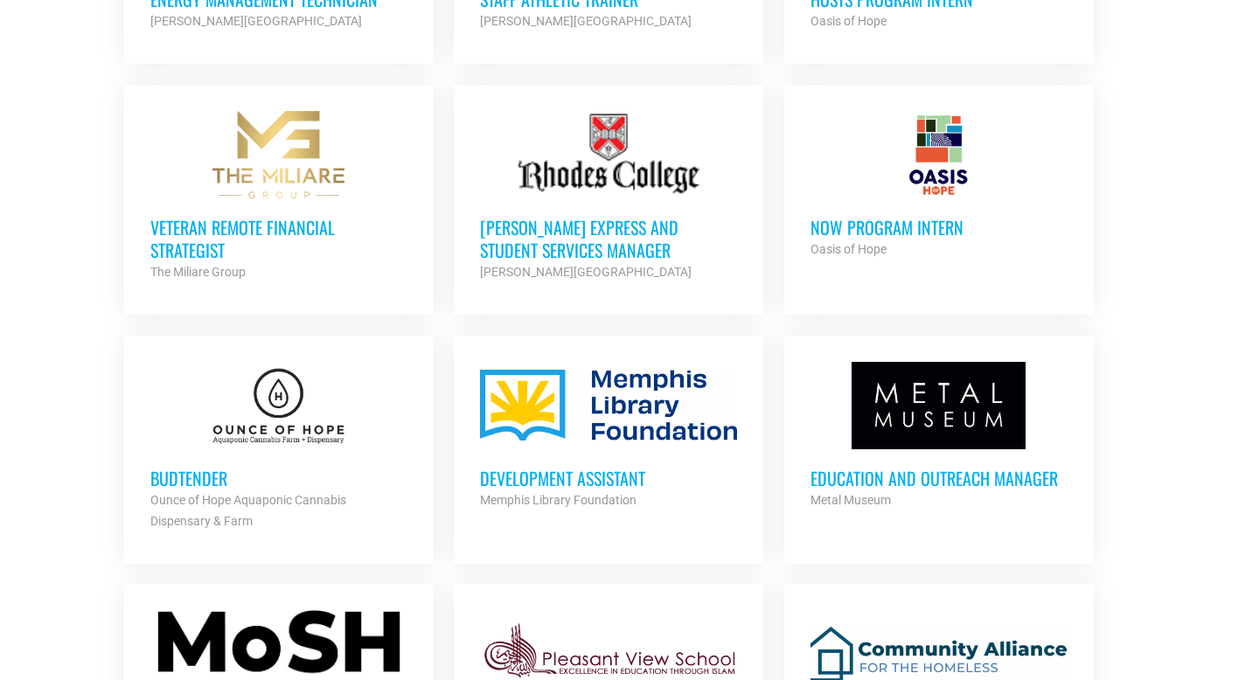
scroll to position [1452, 0]
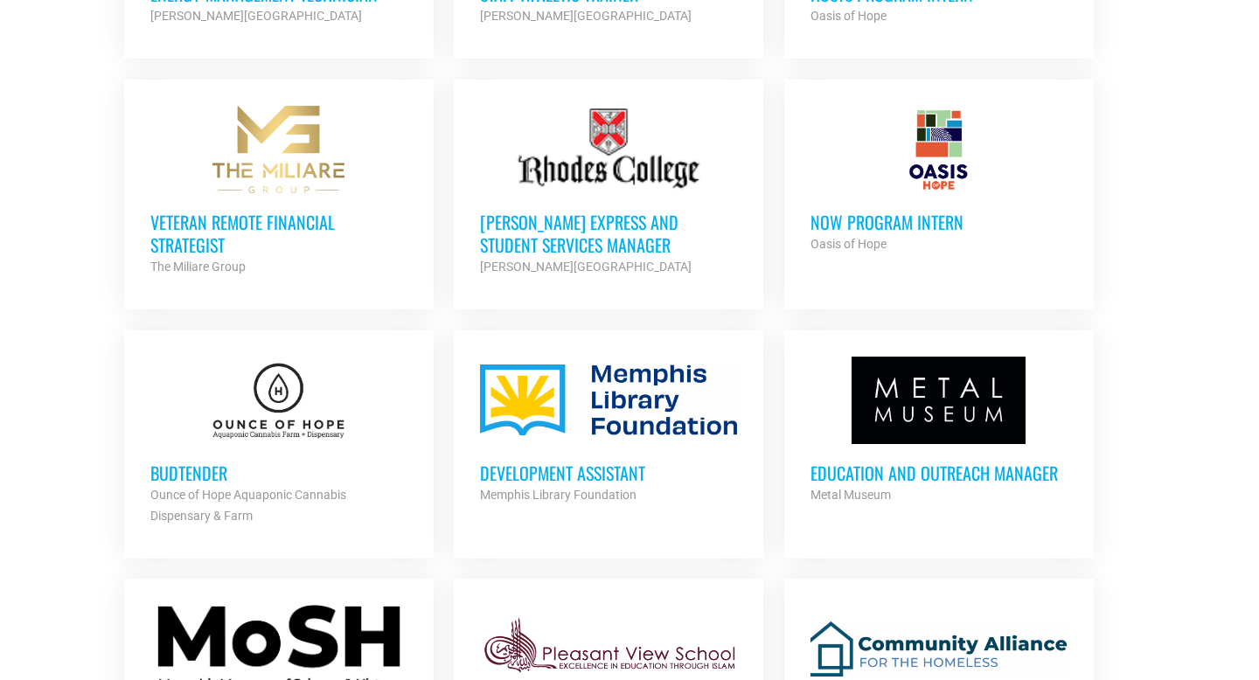
click at [916, 211] on h3 "NOW Program Intern" at bounding box center [939, 222] width 257 height 23
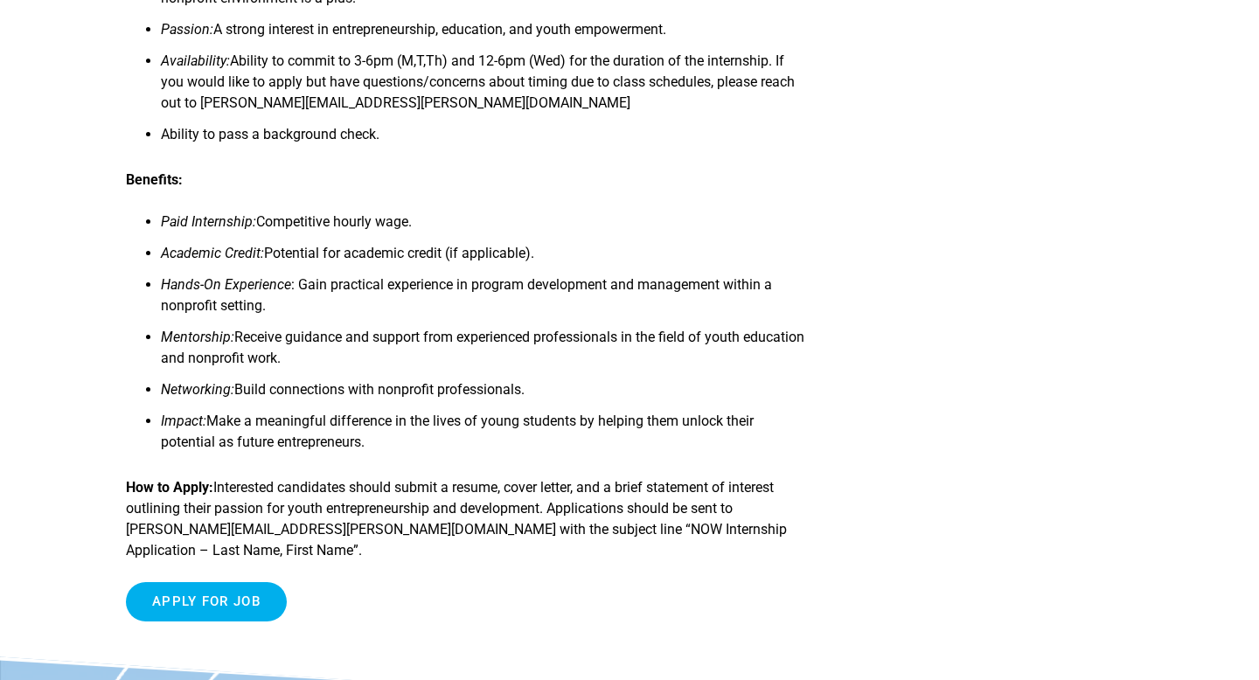
scroll to position [1248, 0]
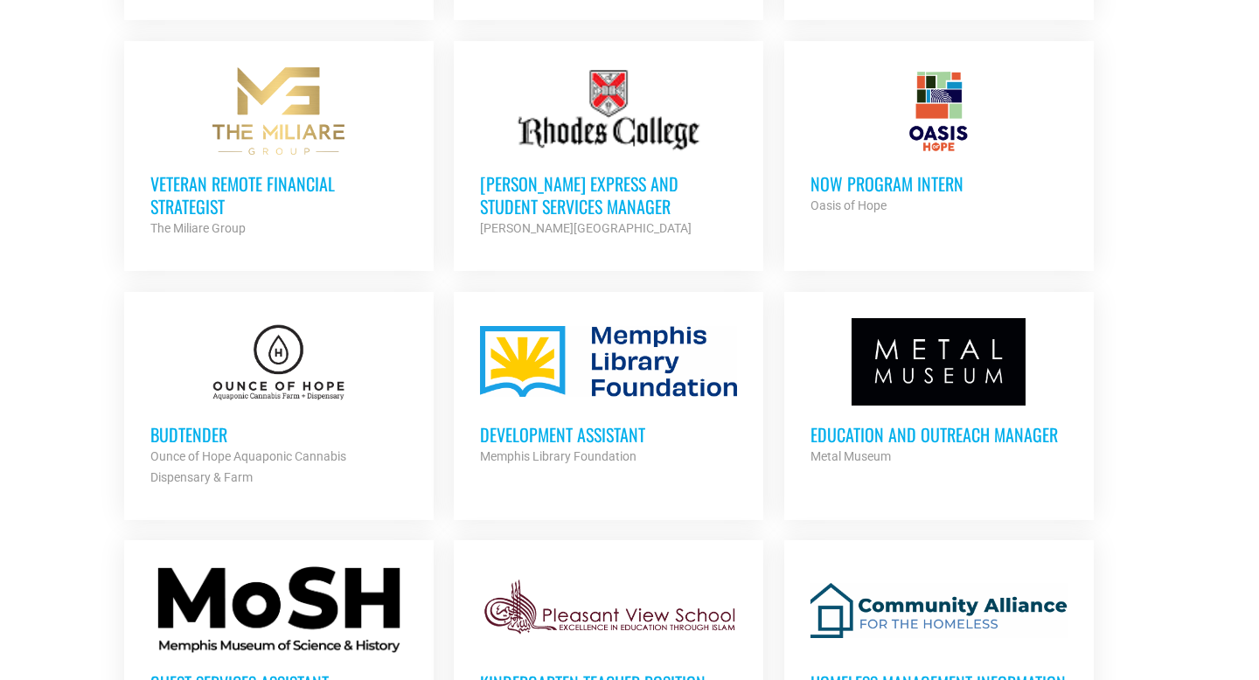
scroll to position [1491, 0]
click at [560, 445] on div "Memphis Library Foundation" at bounding box center [608, 455] width 257 height 21
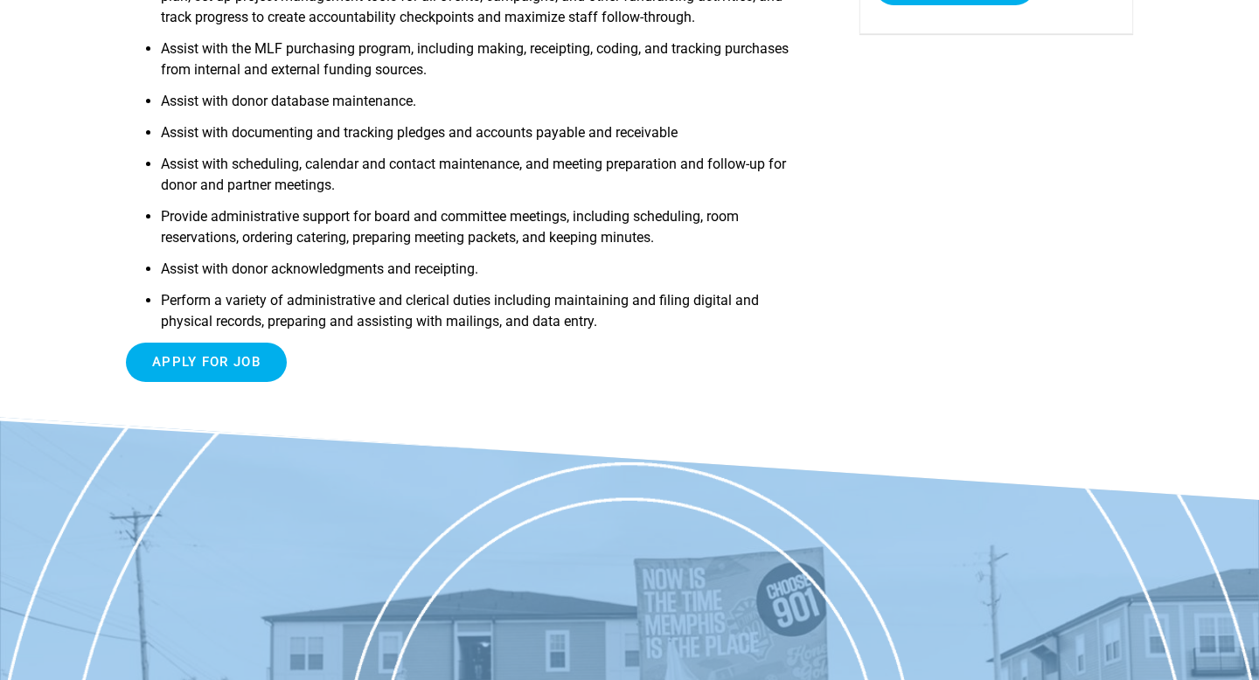
scroll to position [471, 0]
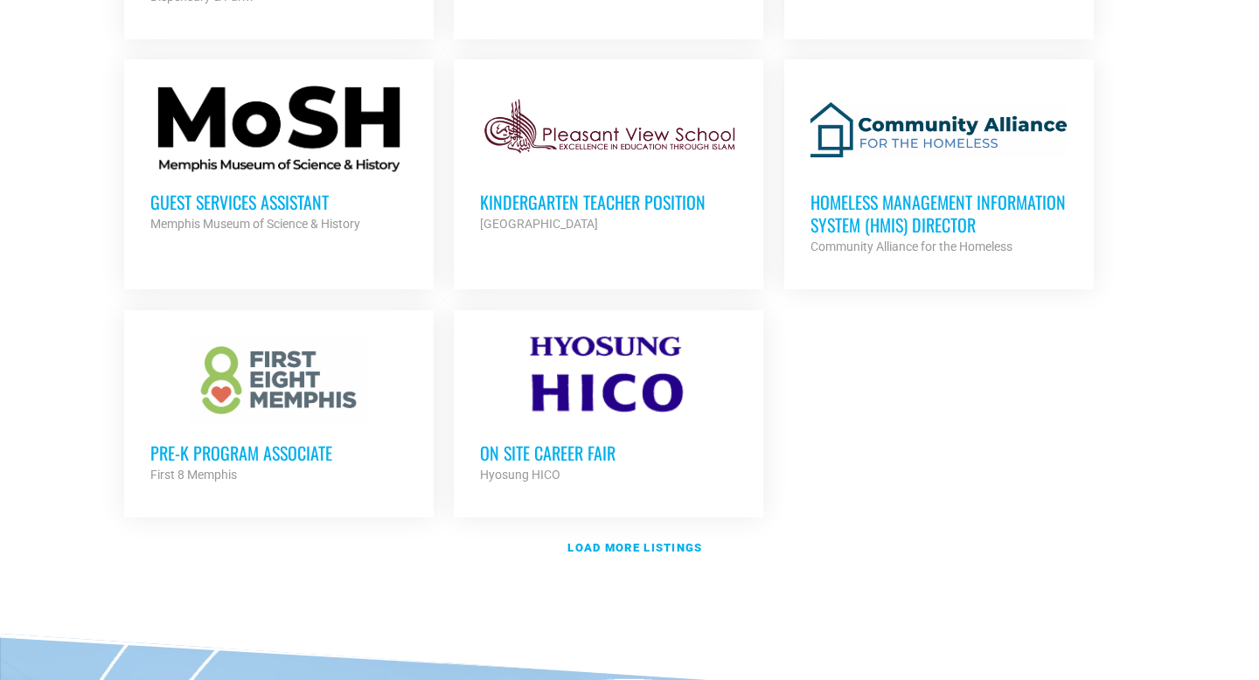
scroll to position [1972, 0]
click at [626, 552] on link "Load more listings" at bounding box center [630, 547] width 1032 height 40
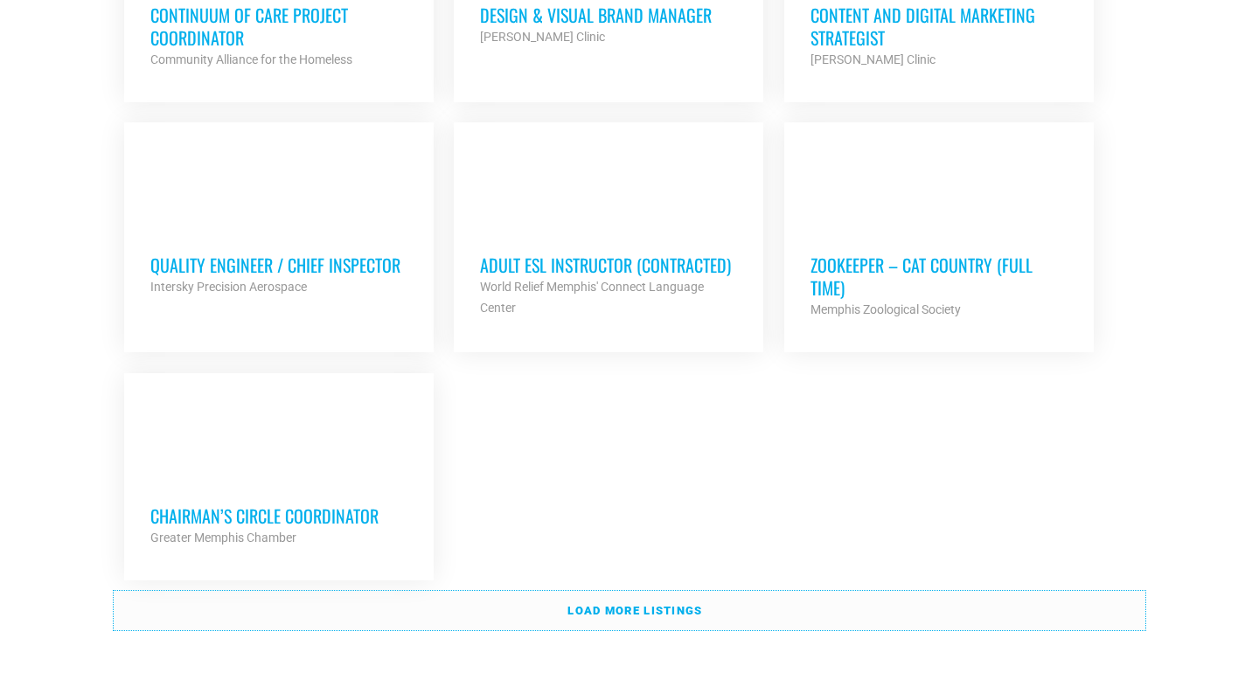
scroll to position [3707, 0]
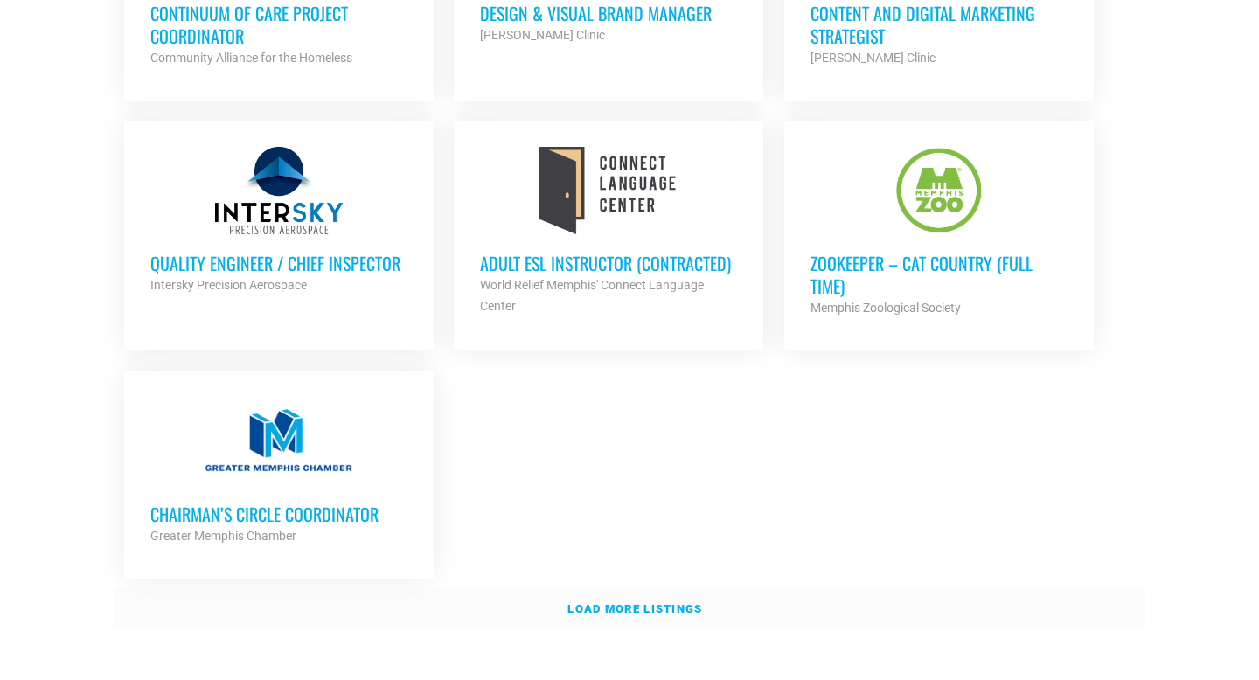
click at [799, 603] on link "Load more listings" at bounding box center [630, 609] width 1032 height 40
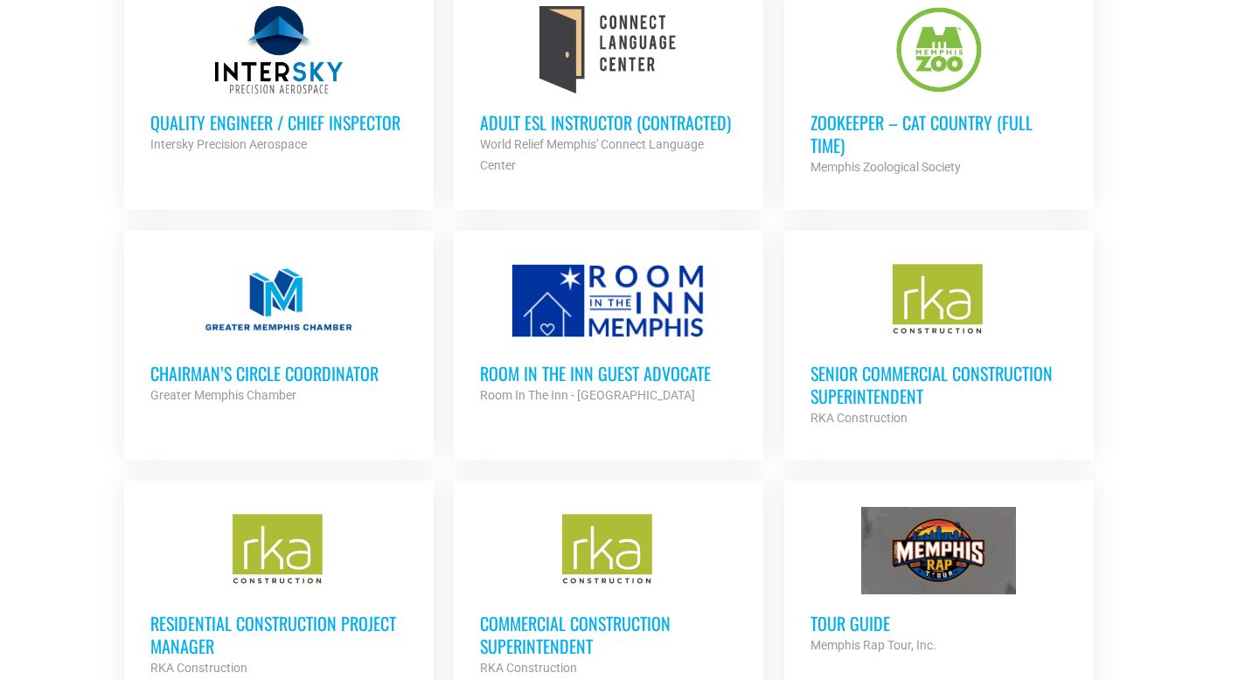
scroll to position [3854, 0]
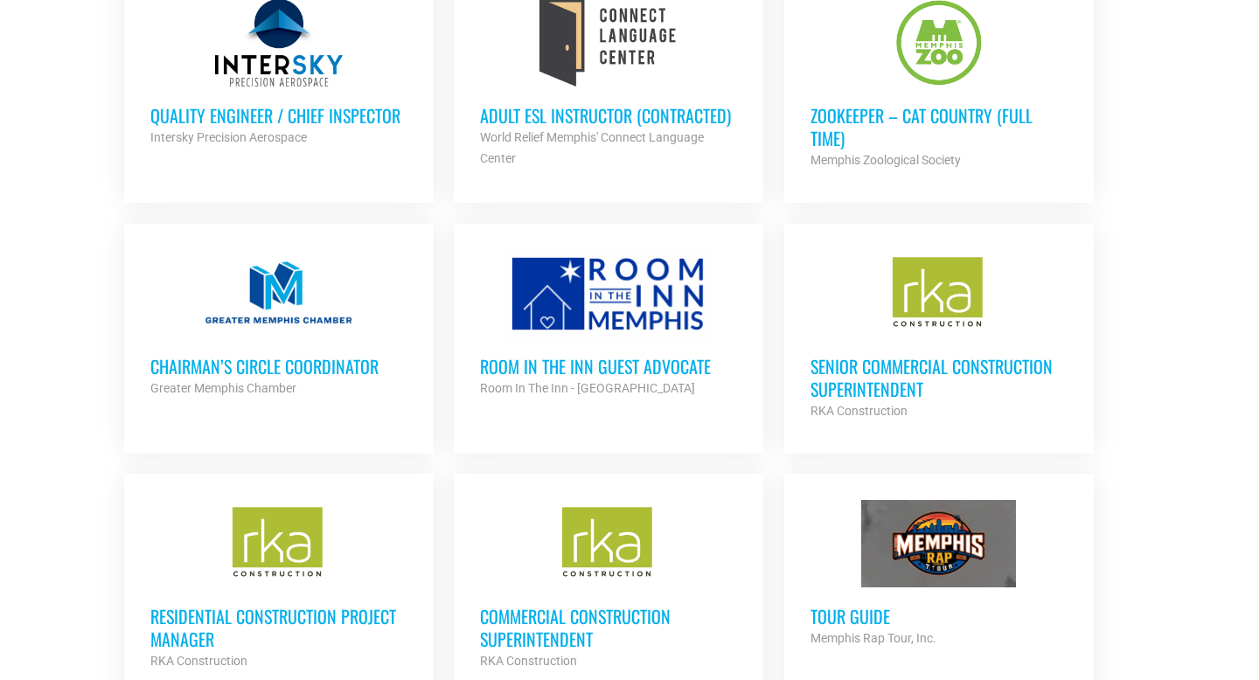
click at [625, 355] on h3 "Room in the Inn Guest Advocate" at bounding box center [608, 366] width 257 height 23
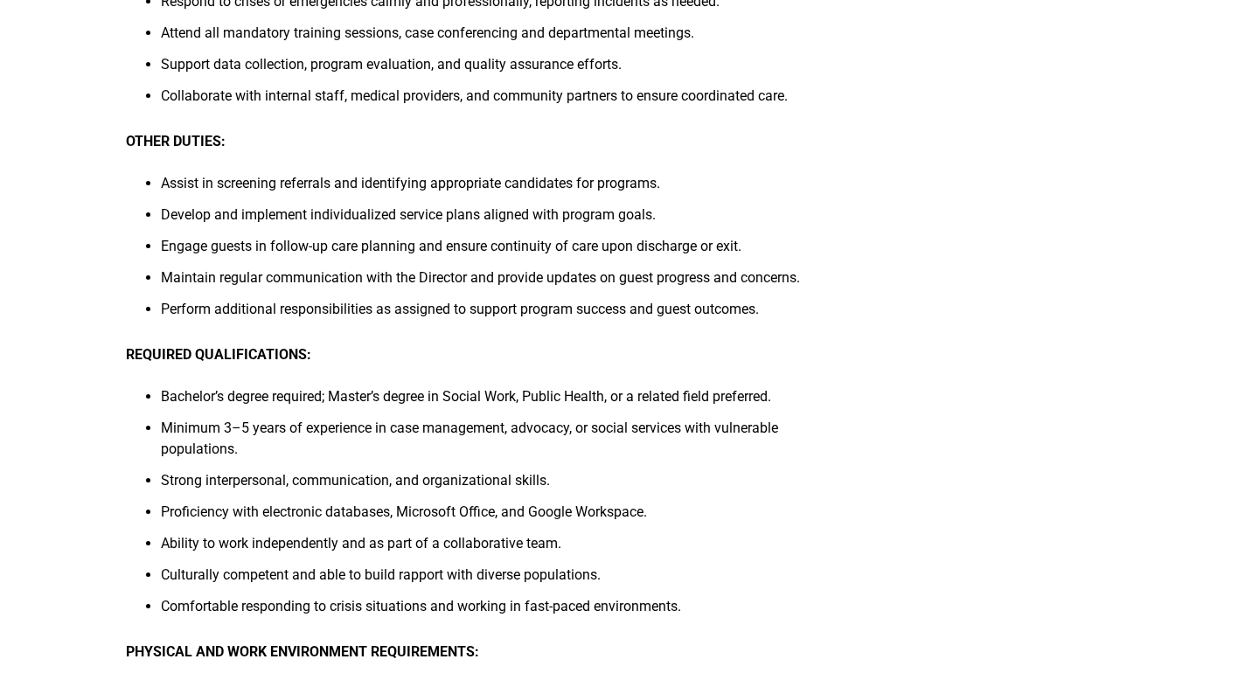
scroll to position [936, 0]
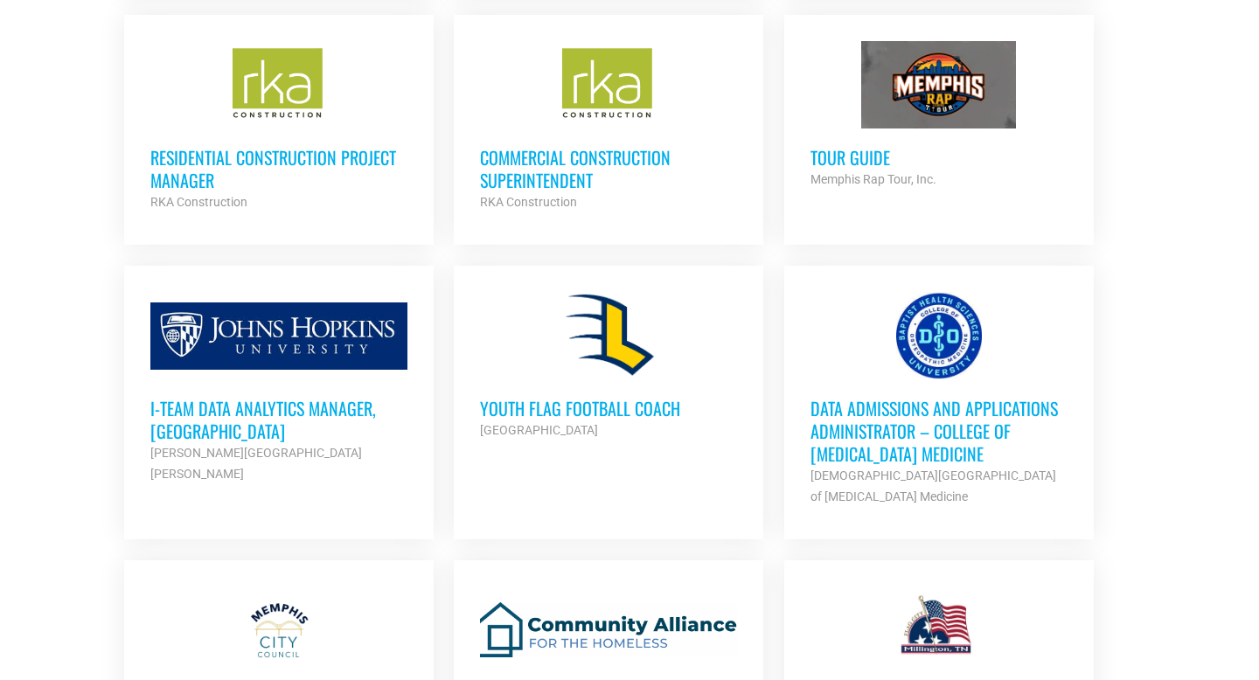
scroll to position [4315, 0]
click at [602, 403] on h3 "Youth Flag Football Coach" at bounding box center [608, 407] width 257 height 23
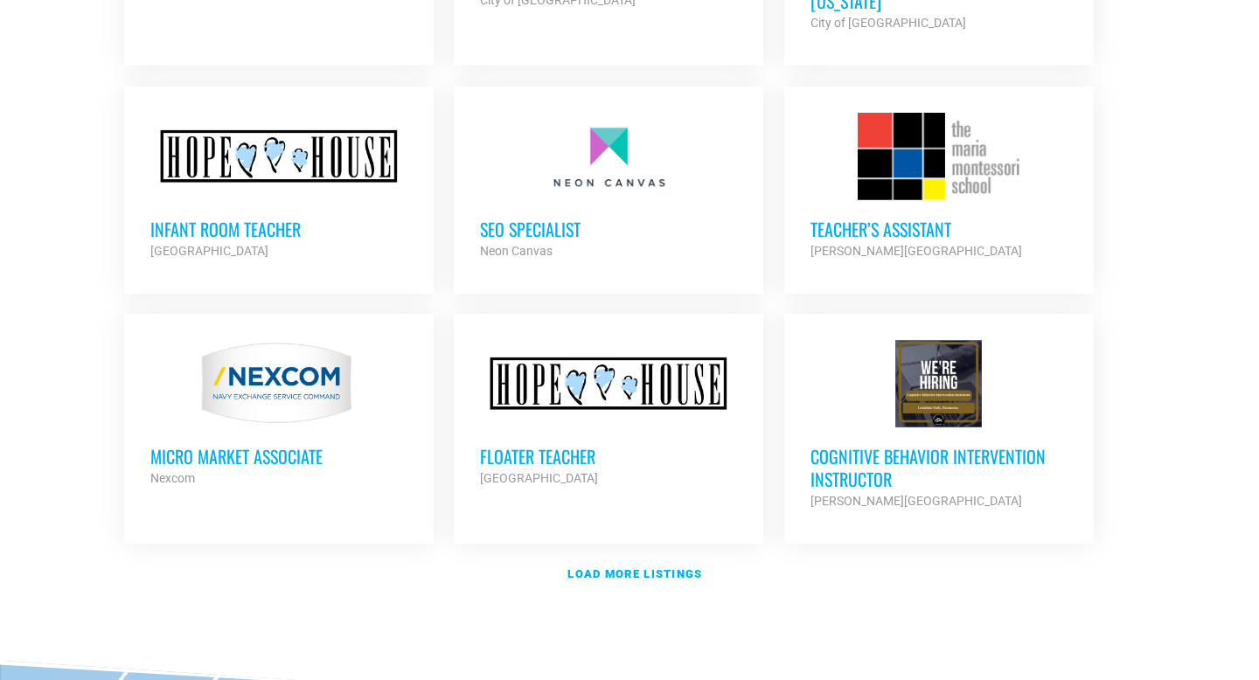
scroll to position [5325, 0]
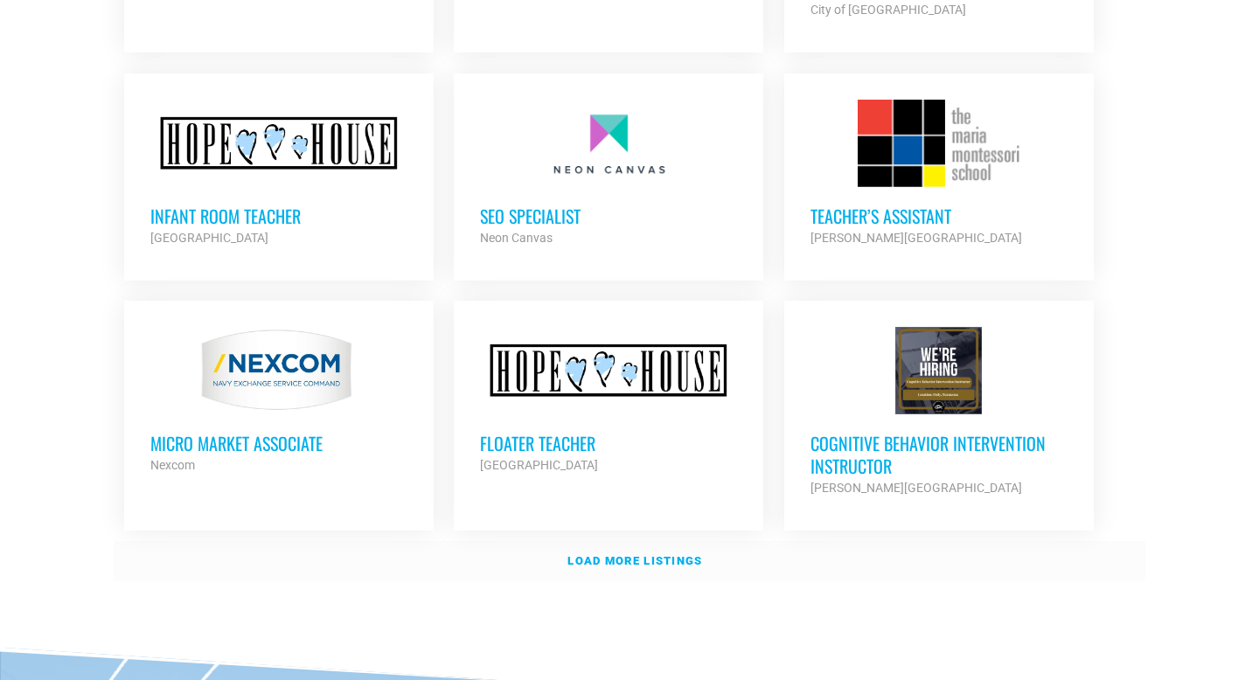
click at [611, 555] on strong "Load more listings" at bounding box center [635, 561] width 135 height 13
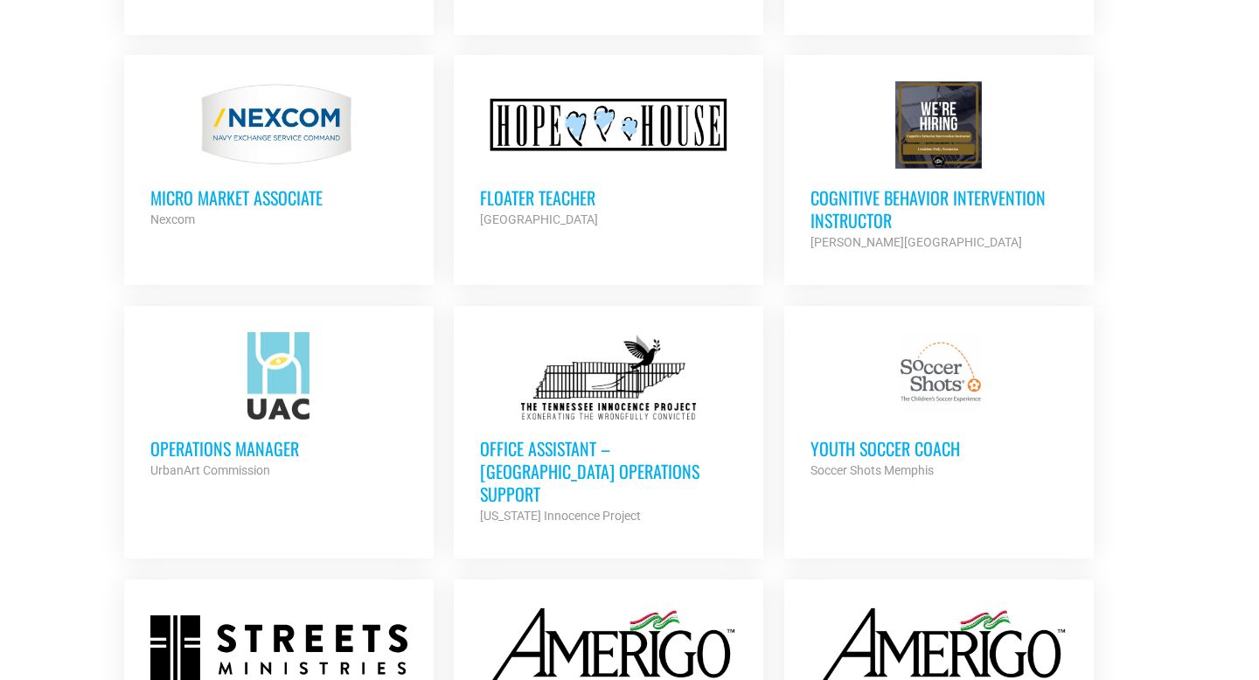
scroll to position [5588, 0]
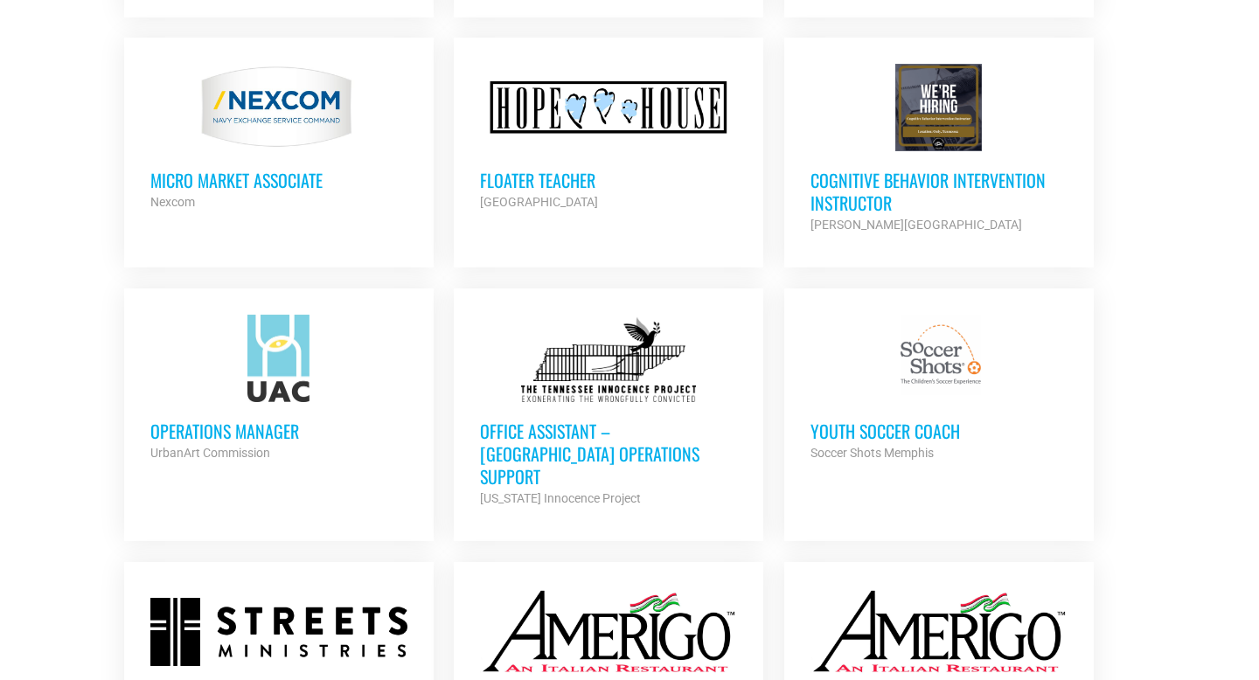
click at [961, 420] on h3 "Youth Soccer Coach" at bounding box center [939, 431] width 257 height 23
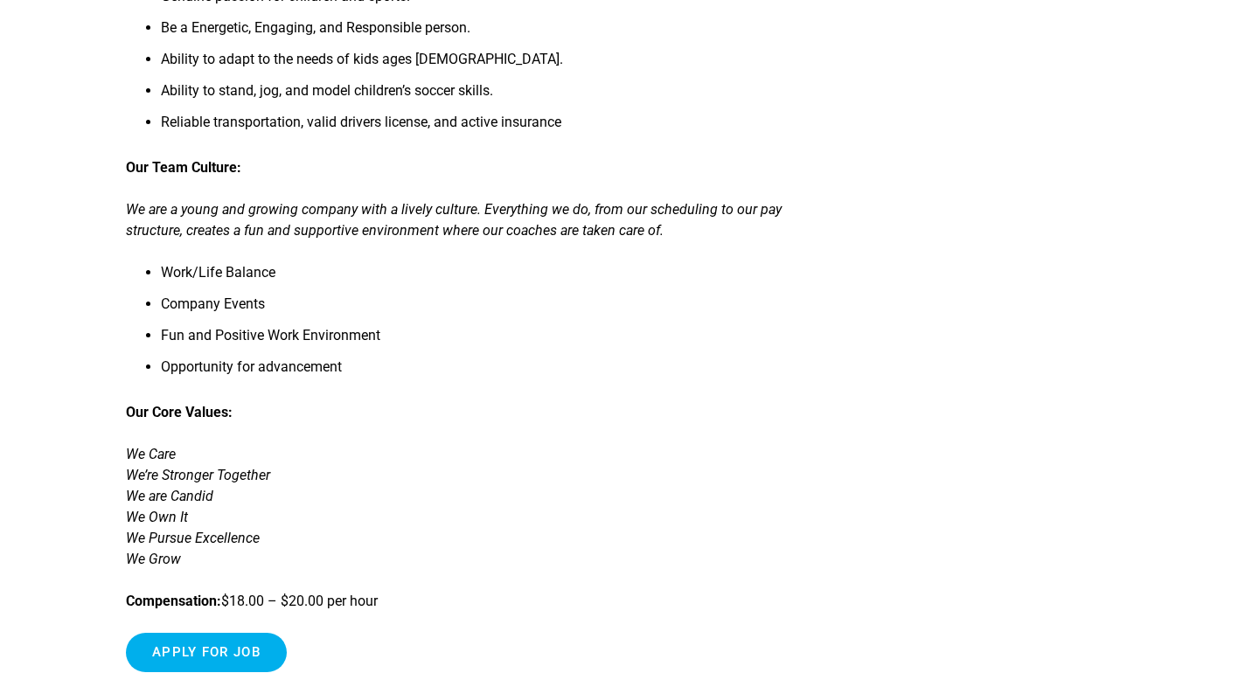
scroll to position [1578, 0]
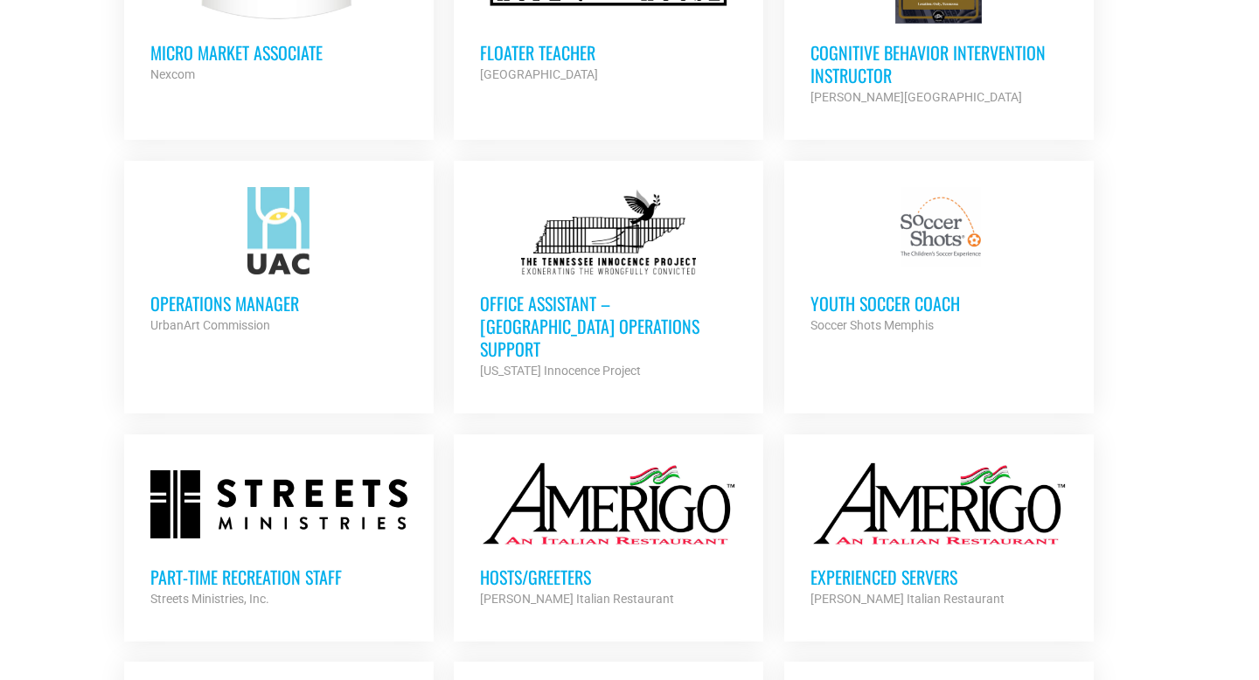
scroll to position [5718, 0]
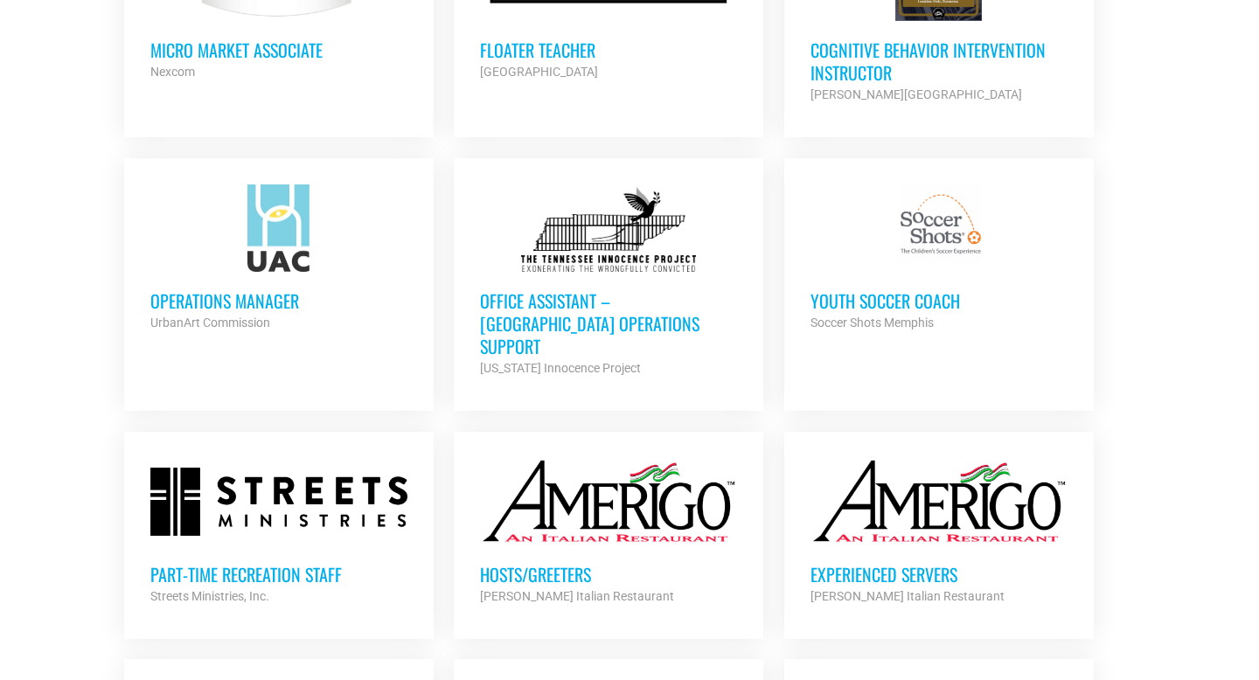
click at [543, 290] on h3 "Office Assistant – [GEOGRAPHIC_DATA] Operations Support" at bounding box center [608, 324] width 257 height 68
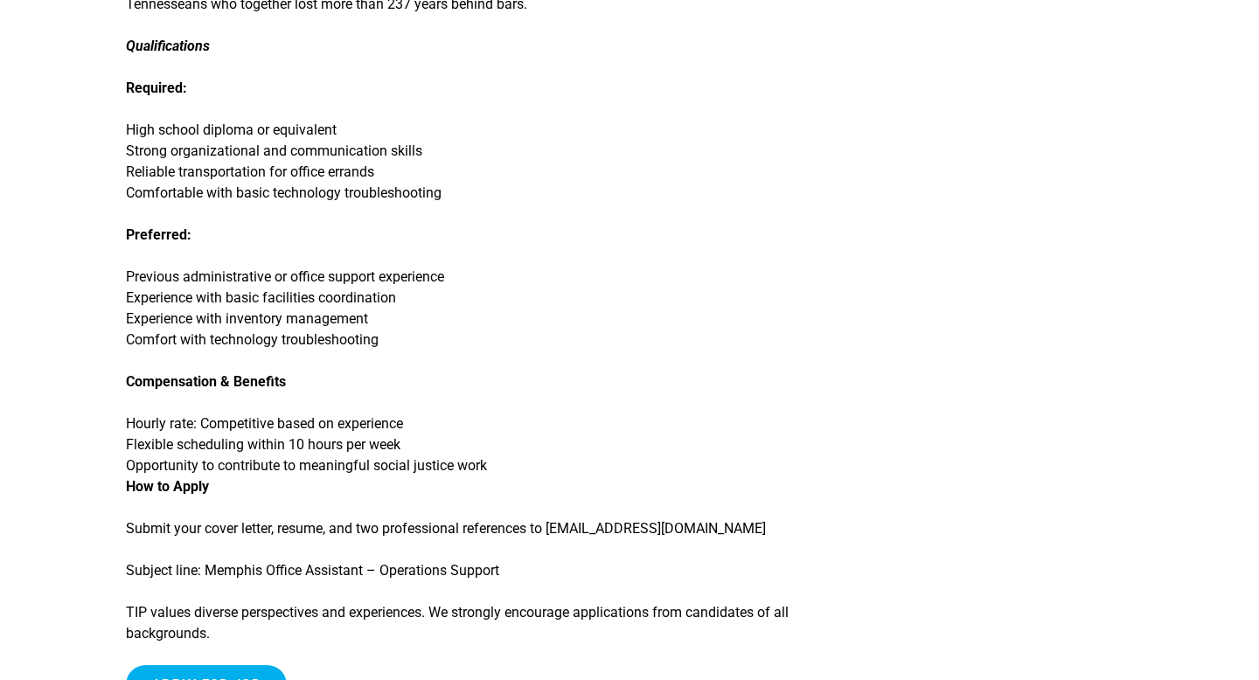
scroll to position [1785, 0]
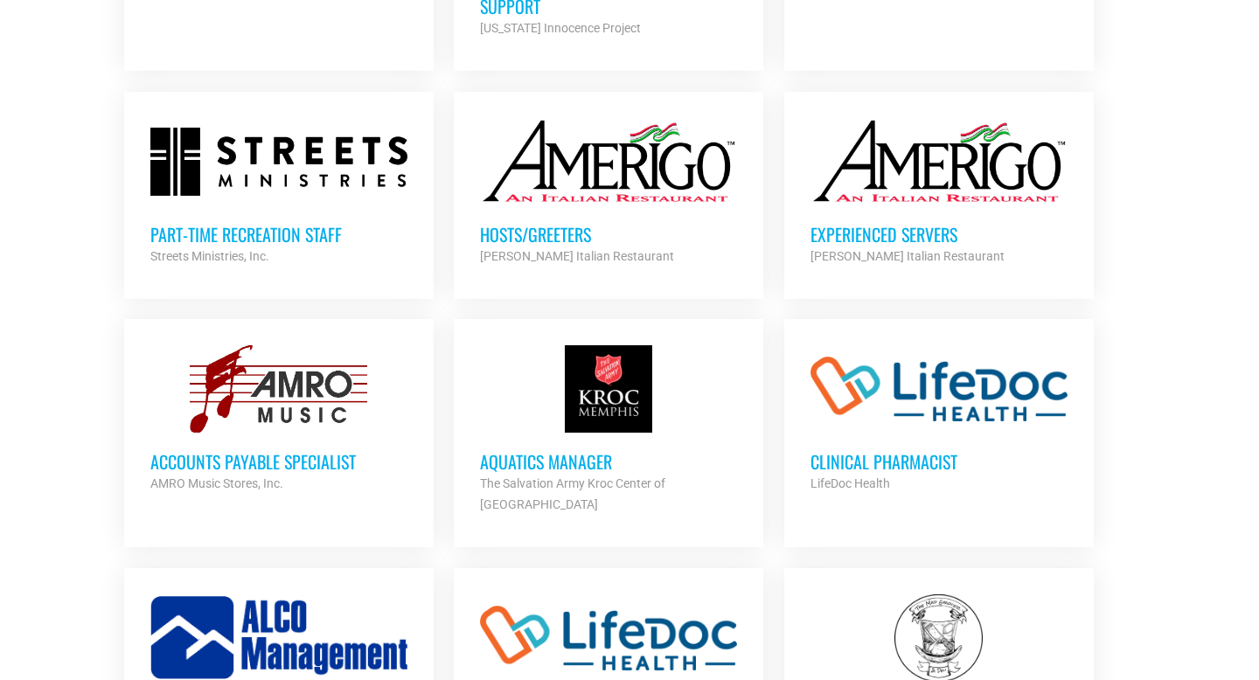
scroll to position [5898, 0]
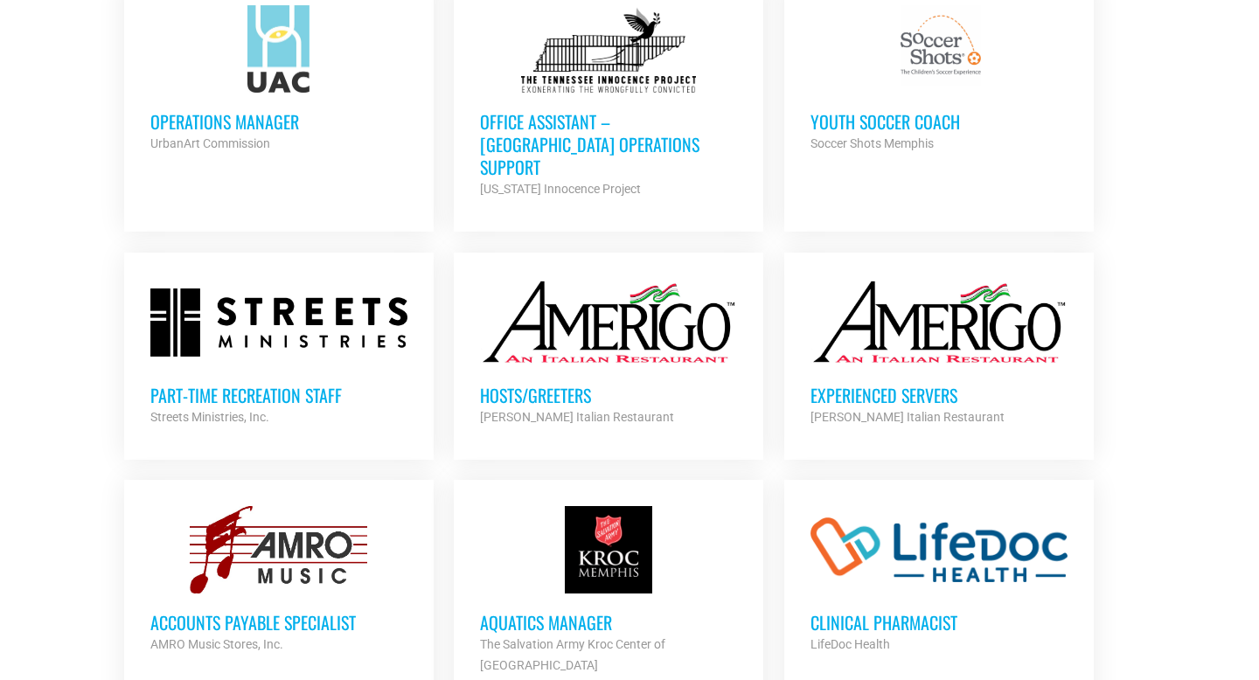
click at [918, 110] on h3 "Youth Soccer Coach" at bounding box center [939, 121] width 257 height 23
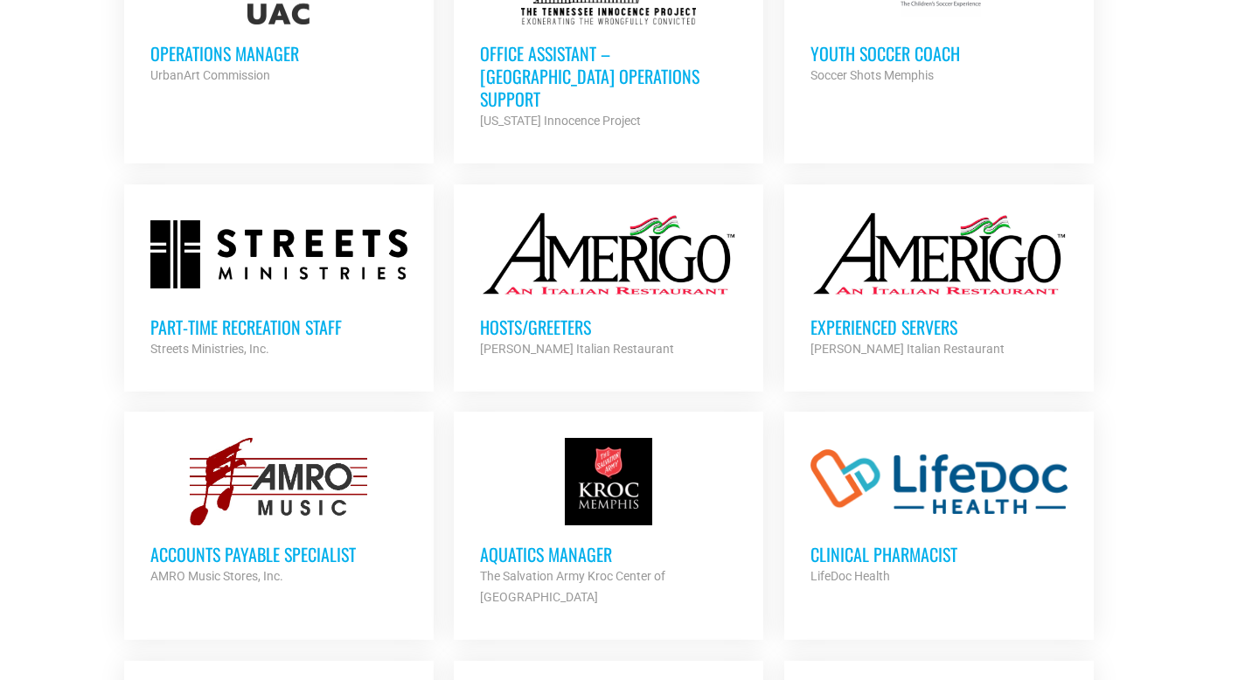
scroll to position [5973, 0]
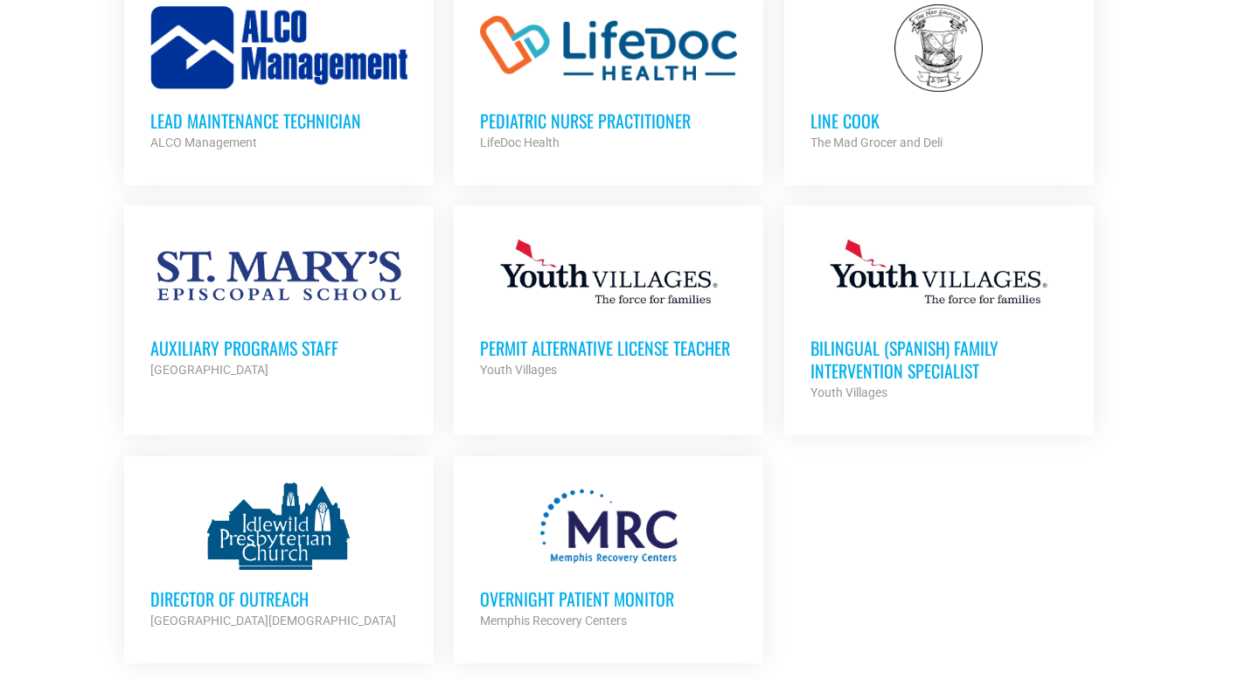
scroll to position [6640, 0]
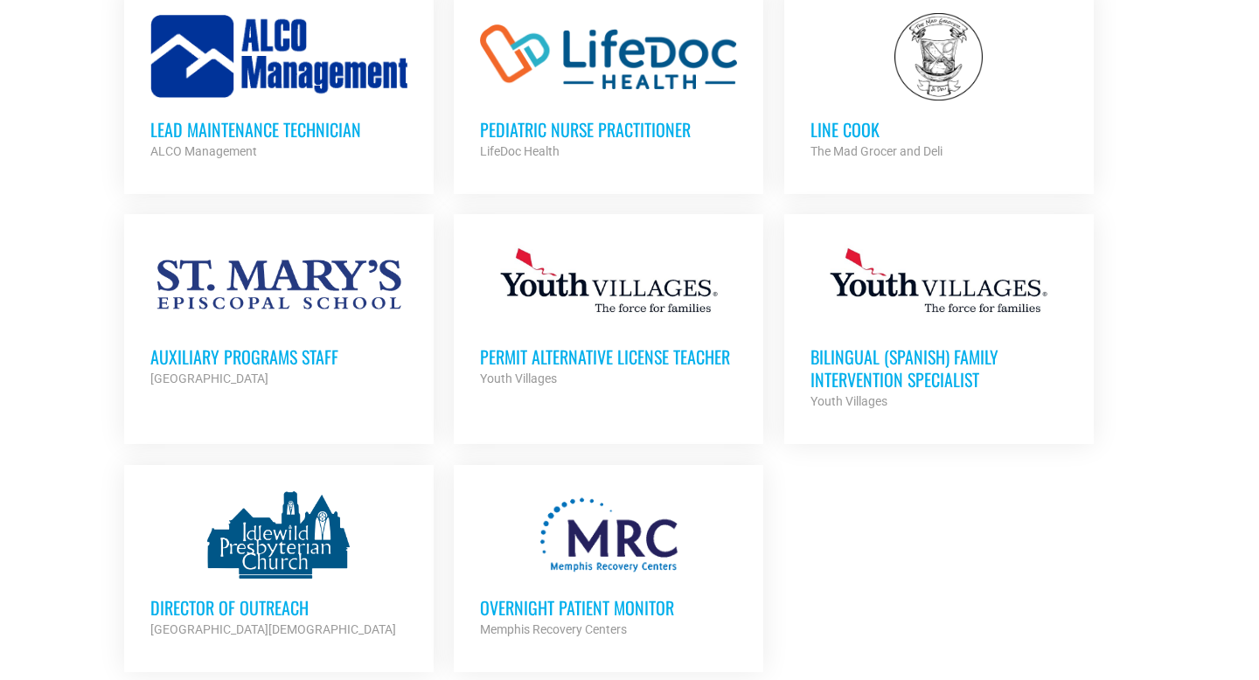
click at [588, 492] on div at bounding box center [608, 535] width 257 height 87
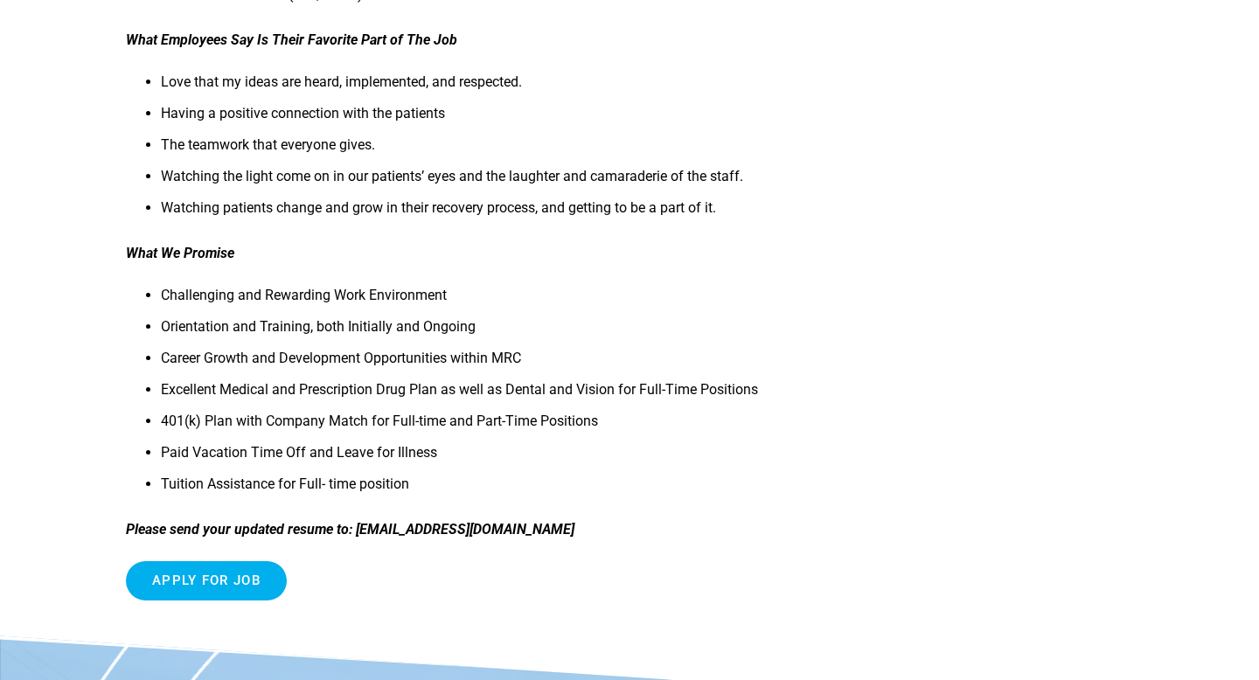
scroll to position [865, 0]
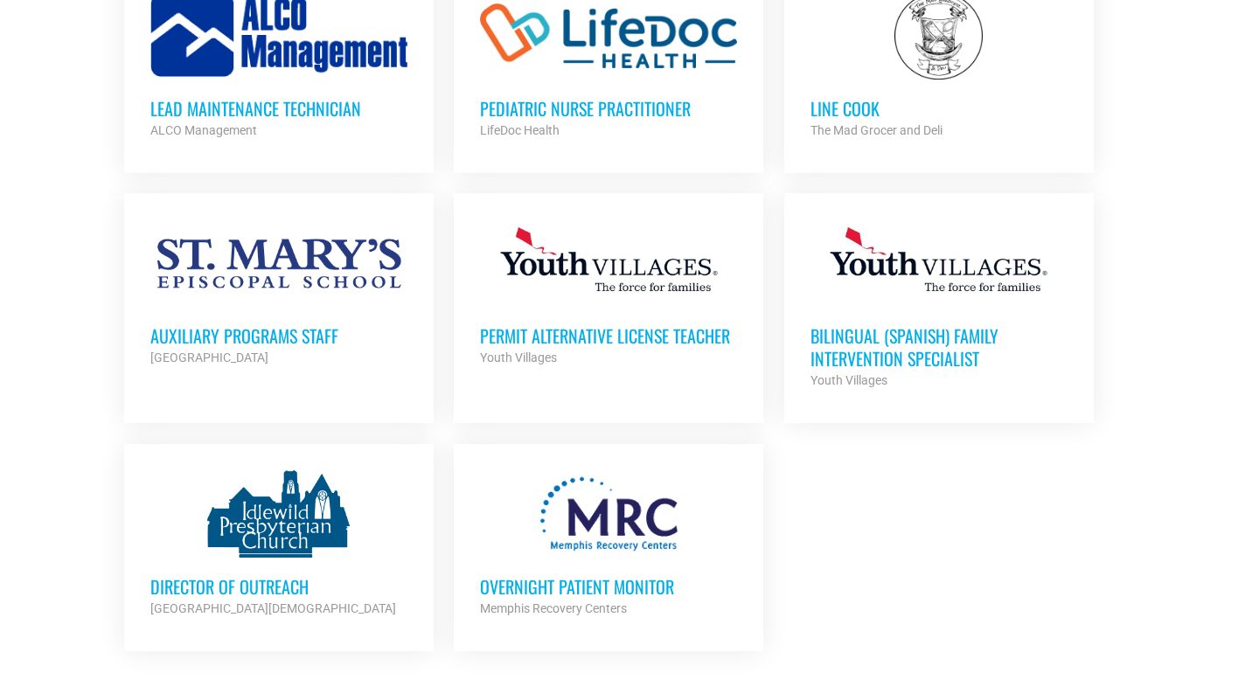
scroll to position [6662, 0]
click at [240, 557] on div "Director of Outreach Idlewild Presbyterian Church Partner Org" at bounding box center [278, 587] width 257 height 61
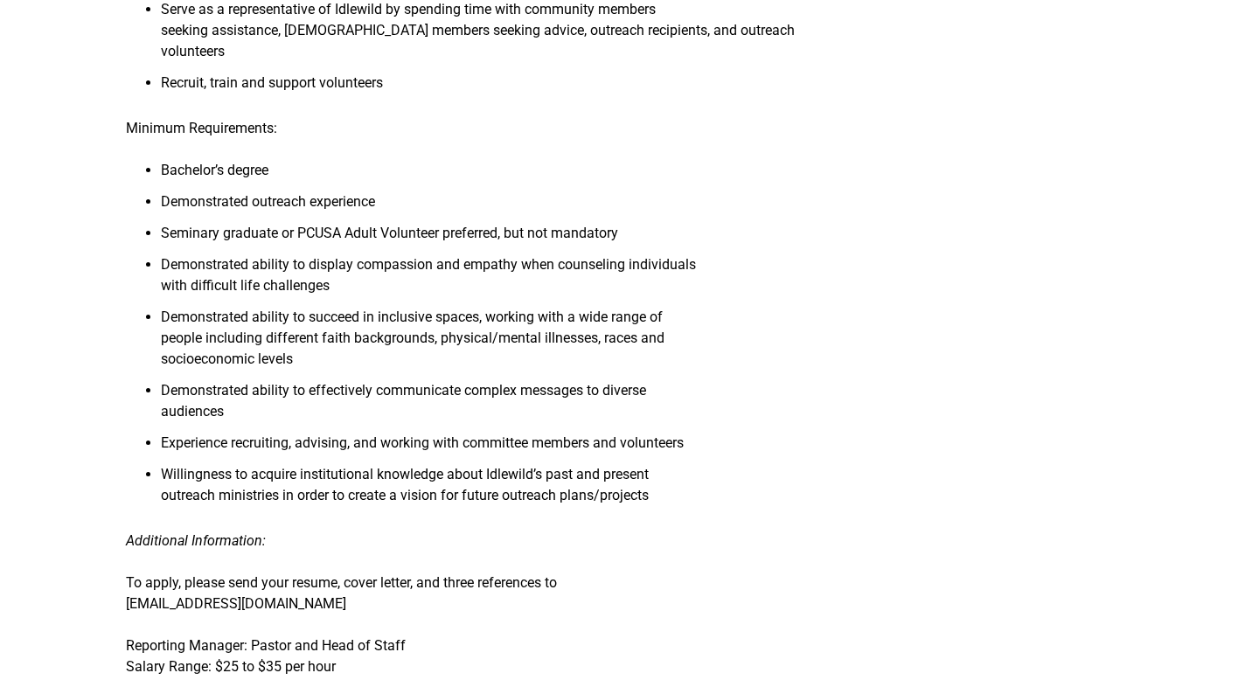
scroll to position [1029, 0]
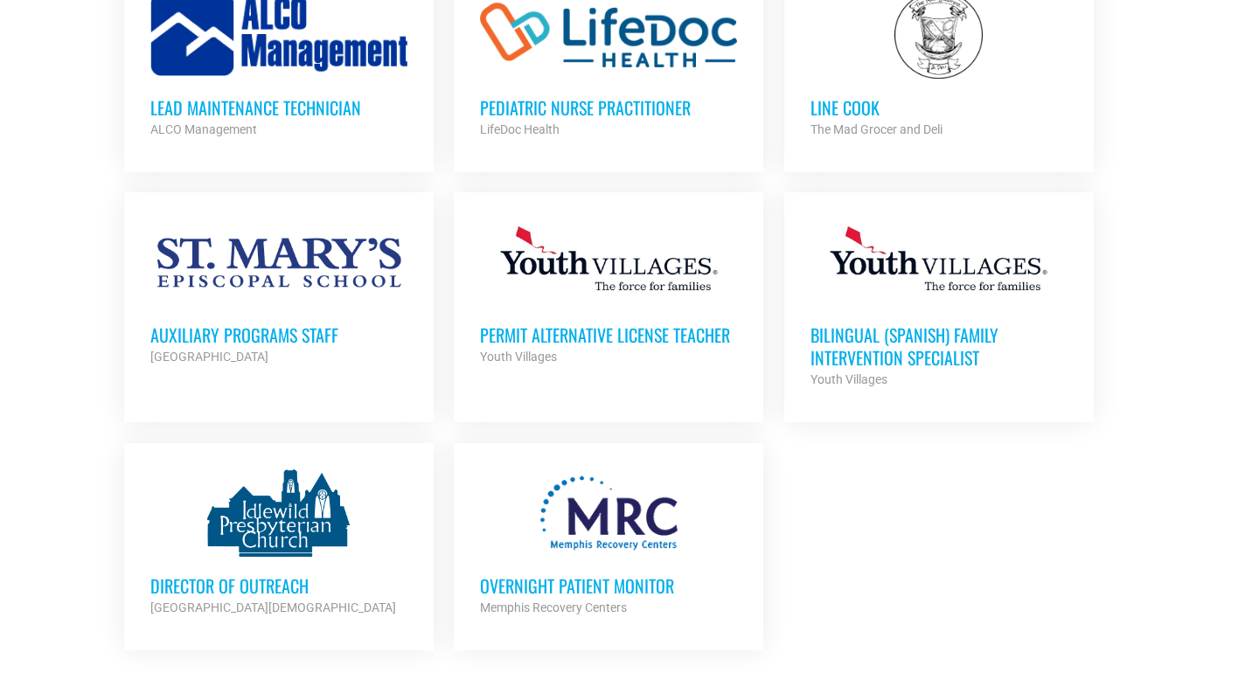
click at [238, 306] on div "Auxiliary Programs Staff St. Mary's Episcopal School Partner Org" at bounding box center [278, 336] width 257 height 61
